Goal: Use online tool/utility: Utilize a website feature to perform a specific function

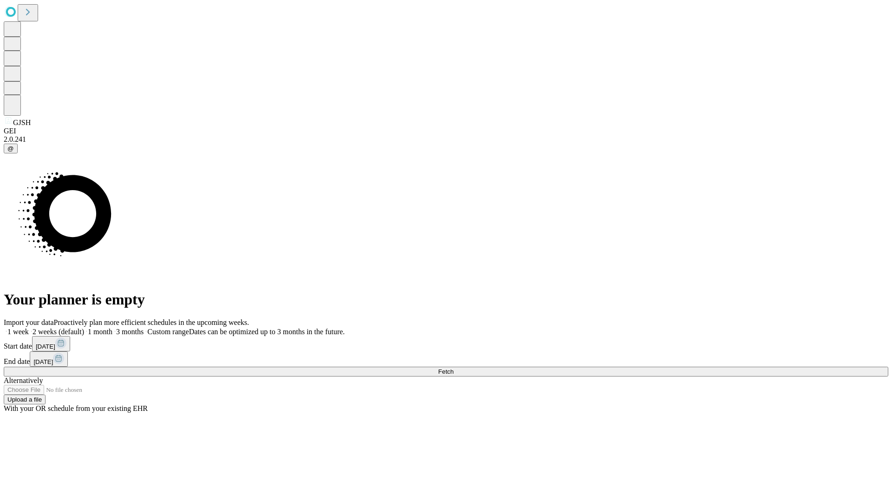
click at [453, 368] on span "Fetch" at bounding box center [445, 371] width 15 height 7
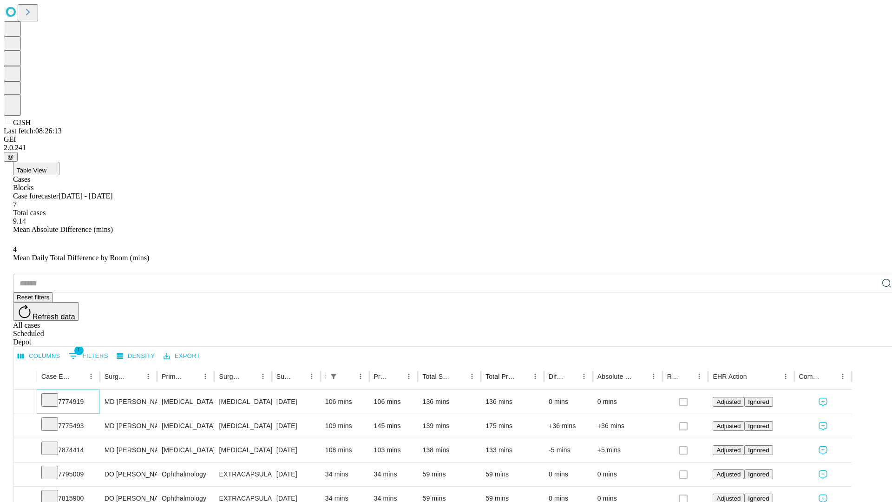
click at [54, 394] on icon at bounding box center [49, 398] width 9 height 9
